Goal: Check status: Check status

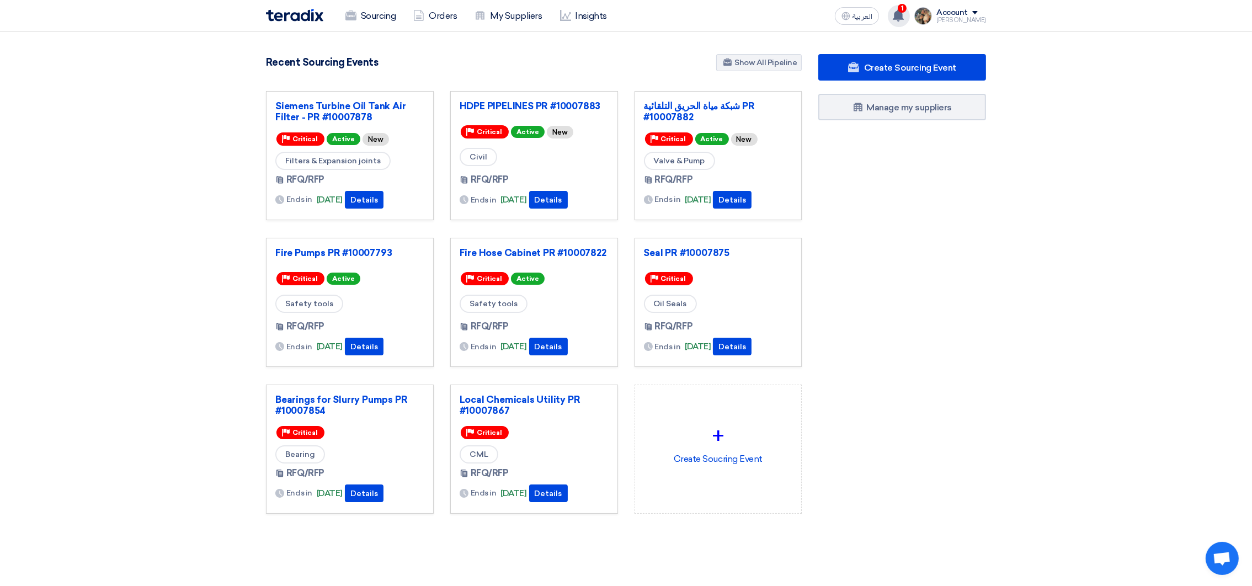
click at [905, 16] on icon at bounding box center [898, 15] width 12 height 12
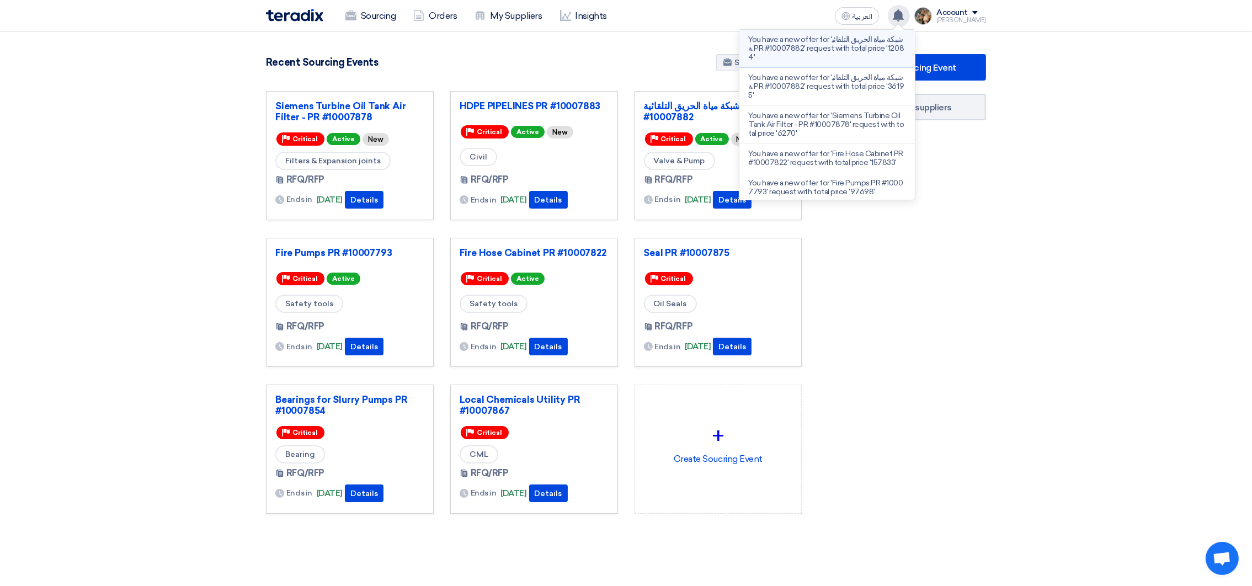
click at [874, 57] on p "You have a new offer for 'شبكة مياة الحريق التلقائية PR #10007882' request with…" at bounding box center [827, 48] width 158 height 26
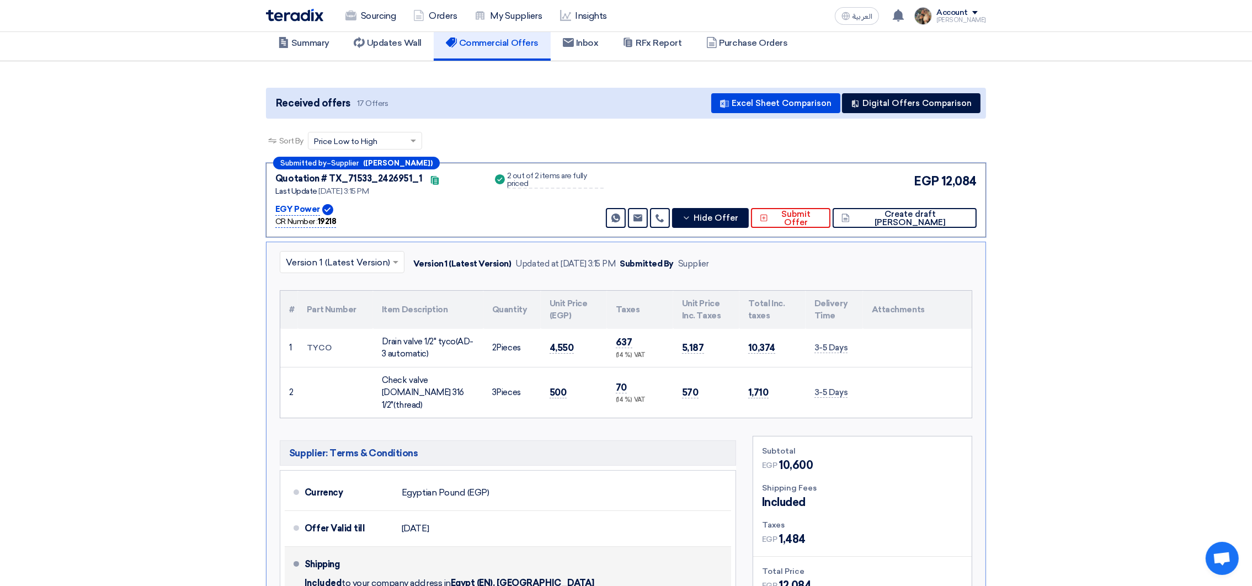
scroll to position [171, 0]
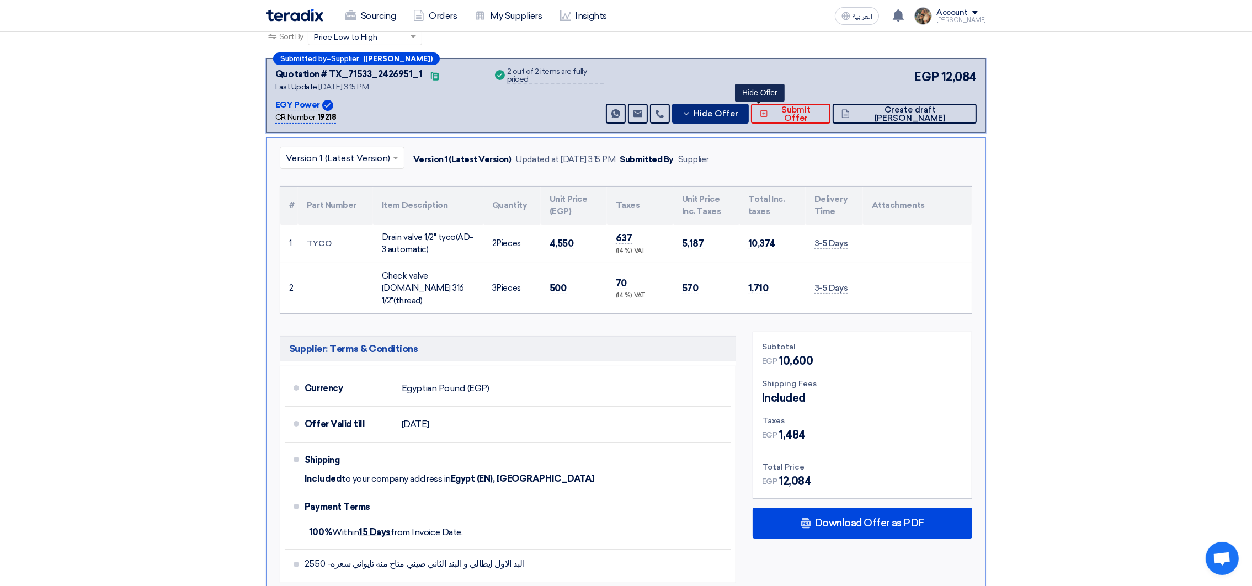
click at [729, 115] on button "Hide Offer" at bounding box center [710, 114] width 77 height 20
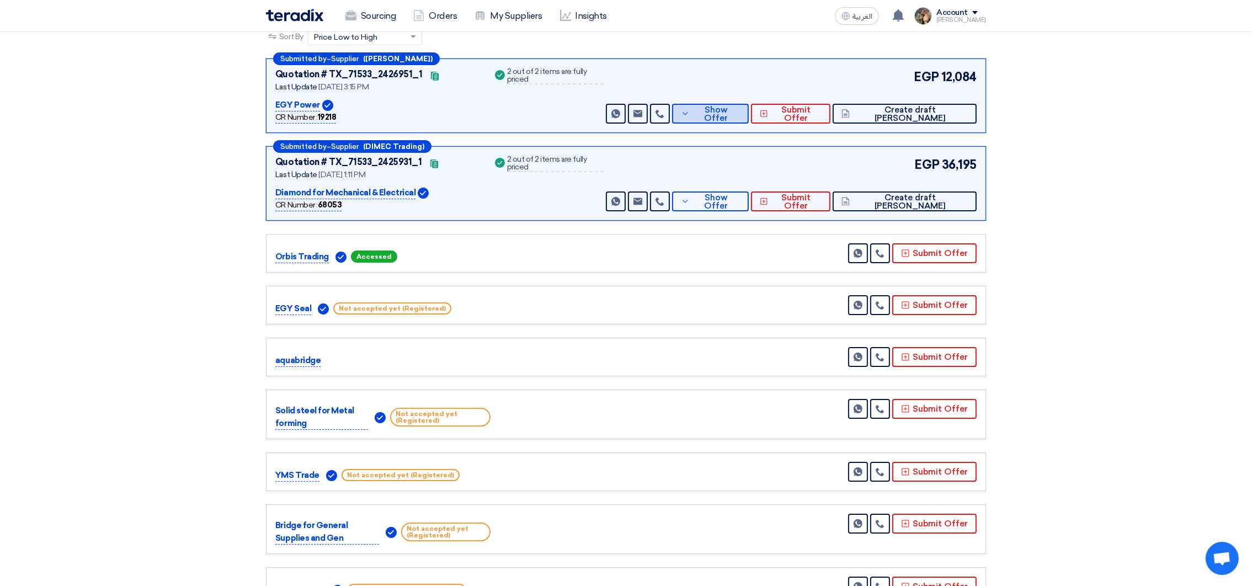
scroll to position [0, 0]
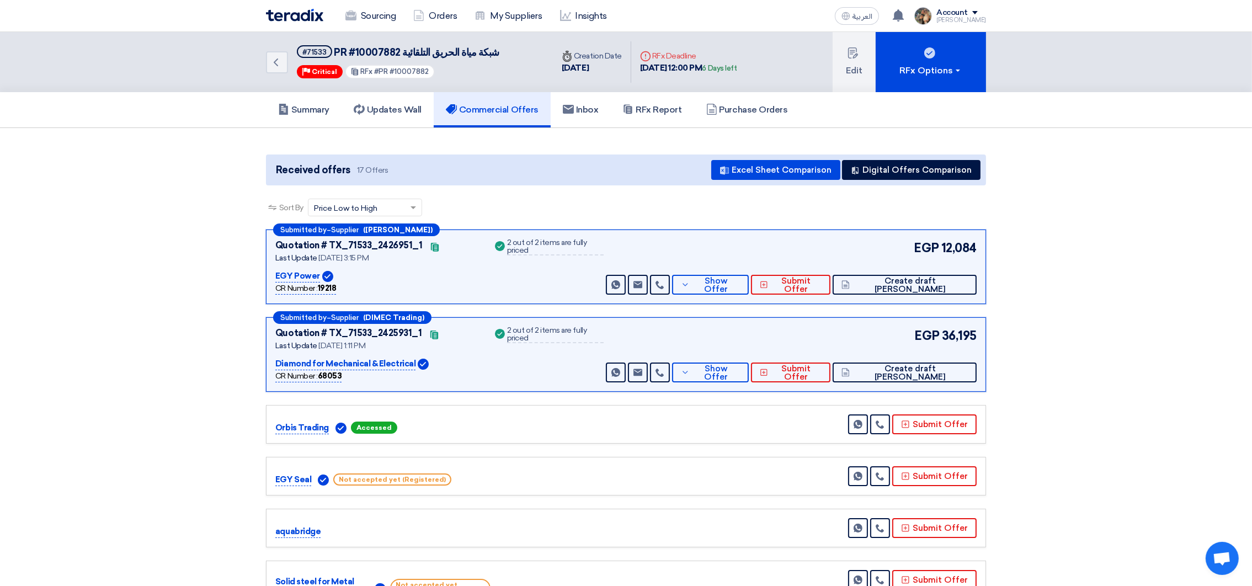
click at [286, 17] on img at bounding box center [294, 15] width 57 height 13
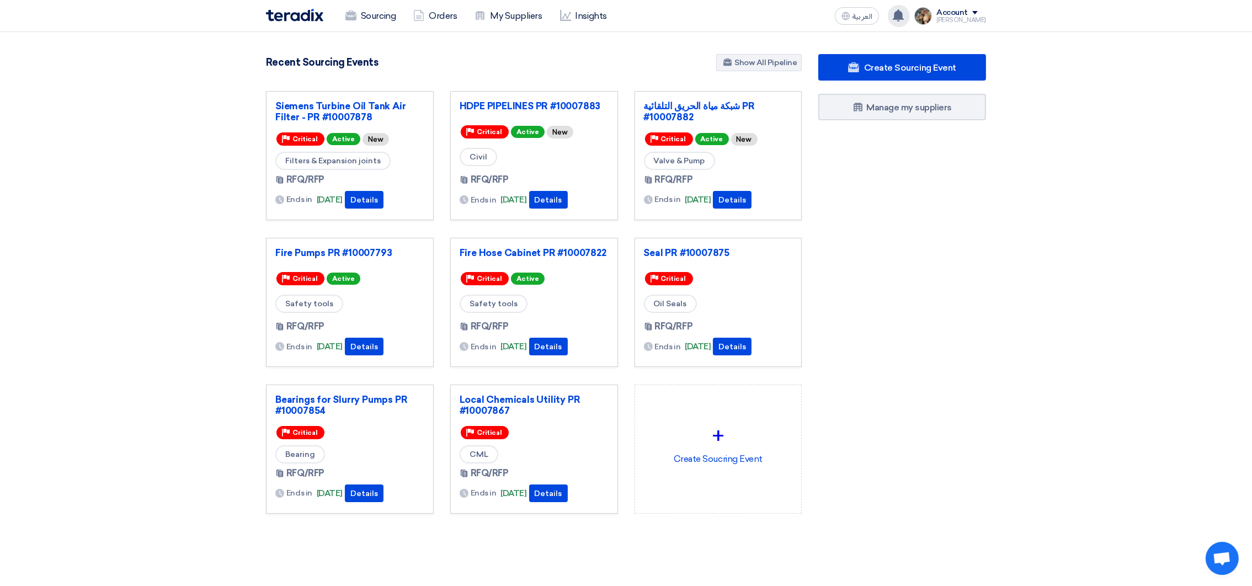
click at [904, 15] on use at bounding box center [898, 15] width 11 height 12
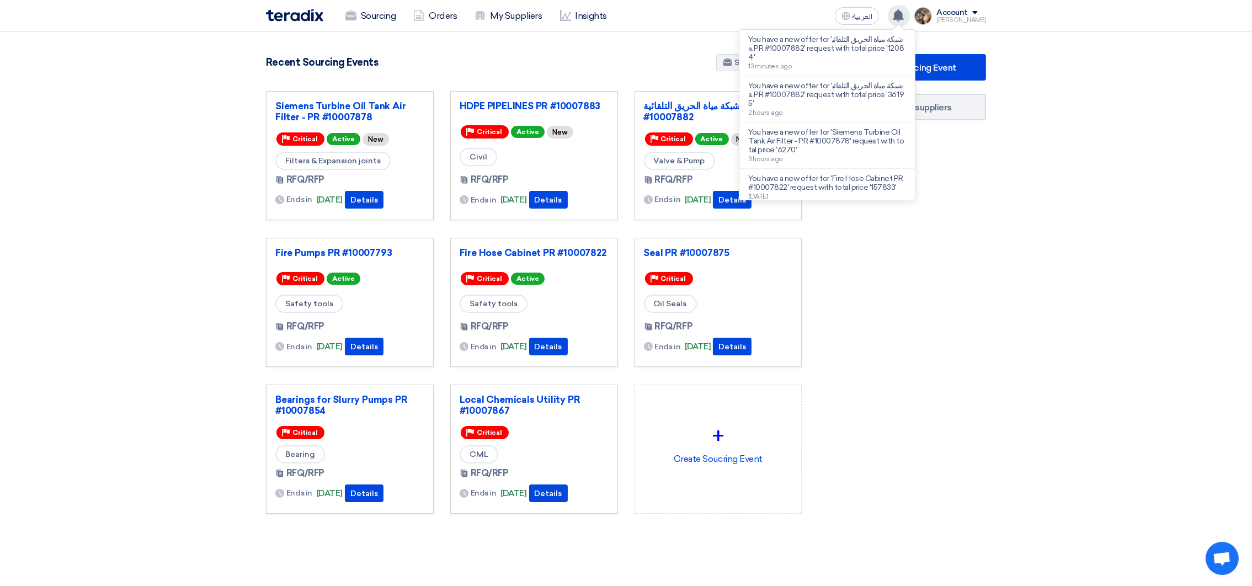
click at [910, 21] on div "You have a new offer for 'شبكة مياة الحريق التلقائية PR #10007882' request with…" at bounding box center [899, 16] width 22 height 22
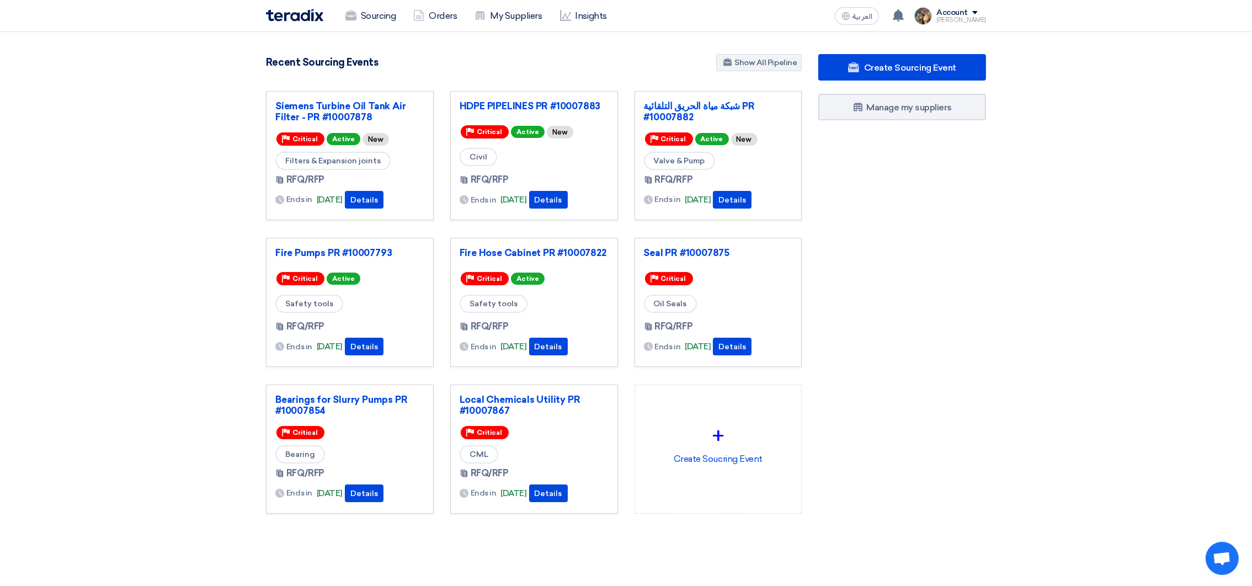
click at [658, 72] on div "Recent Sourcing Events Show All Pipeline" at bounding box center [534, 63] width 536 height 19
